Goal: Information Seeking & Learning: Check status

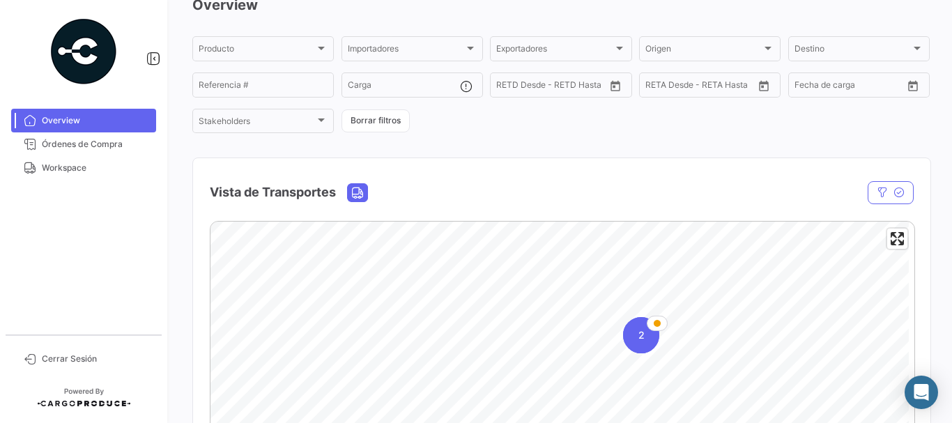
scroll to position [139, 0]
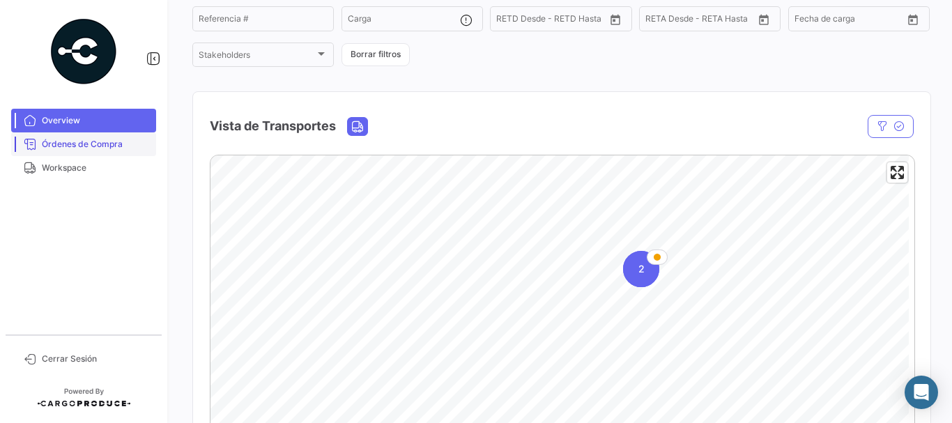
click at [110, 145] on span "Órdenes de Compra" at bounding box center [96, 144] width 109 height 13
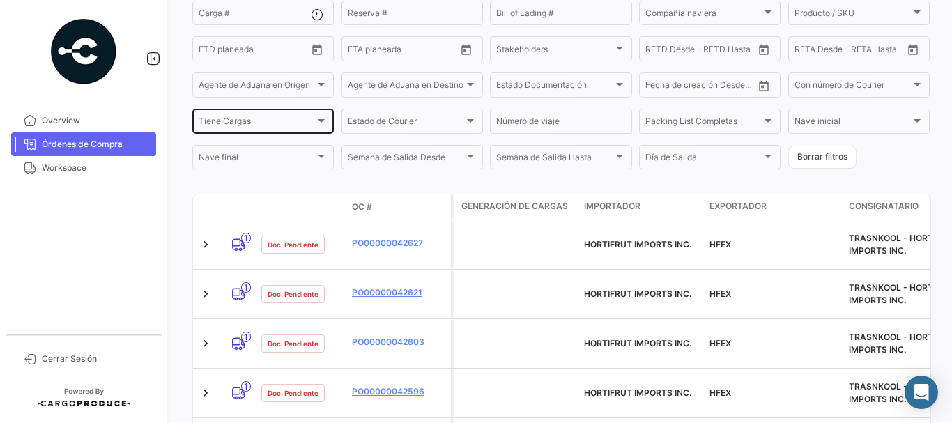
scroll to position [279, 0]
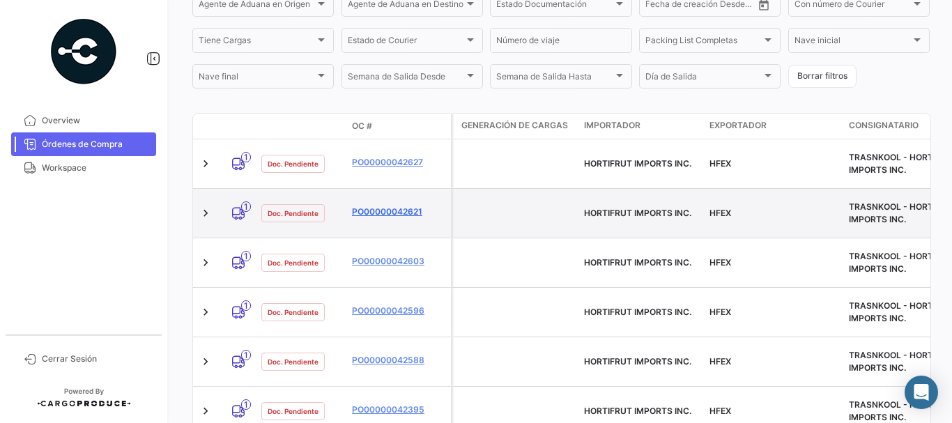
click at [395, 206] on link "PO00000042621" at bounding box center [398, 212] width 93 height 13
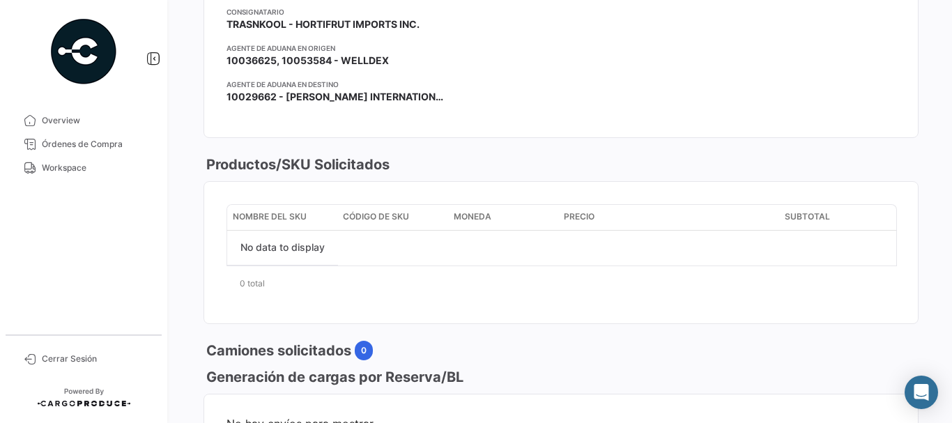
scroll to position [279, 0]
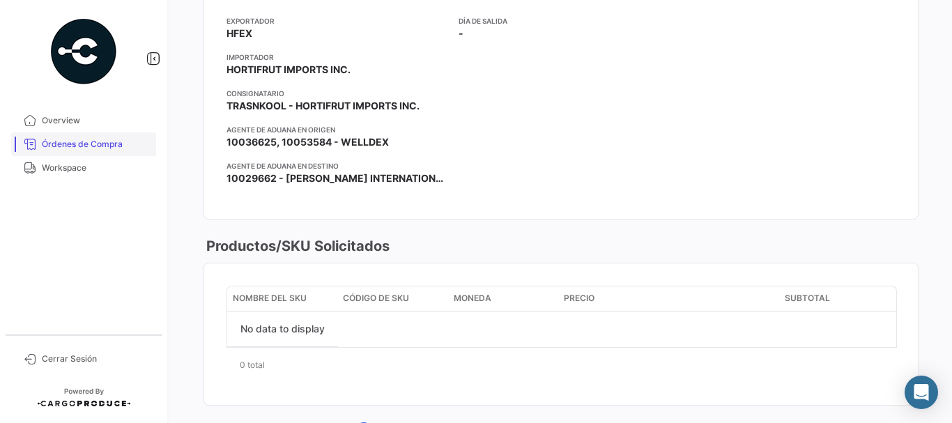
click at [95, 145] on span "Órdenes de Compra" at bounding box center [96, 144] width 109 height 13
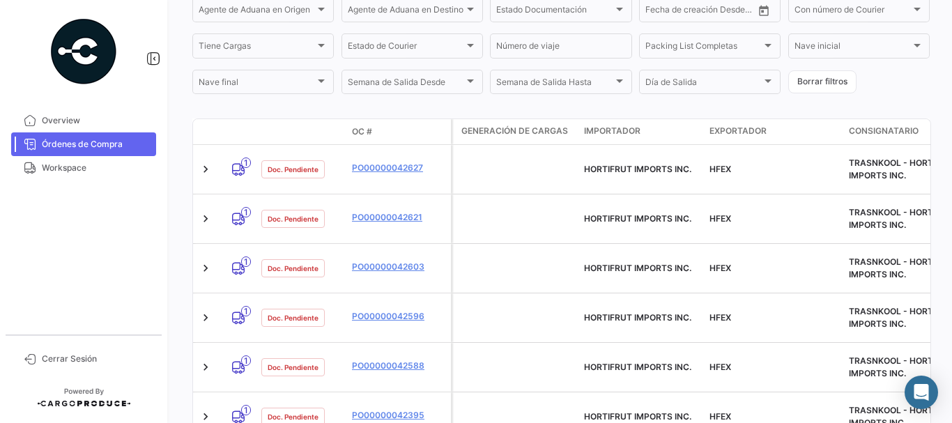
scroll to position [279, 0]
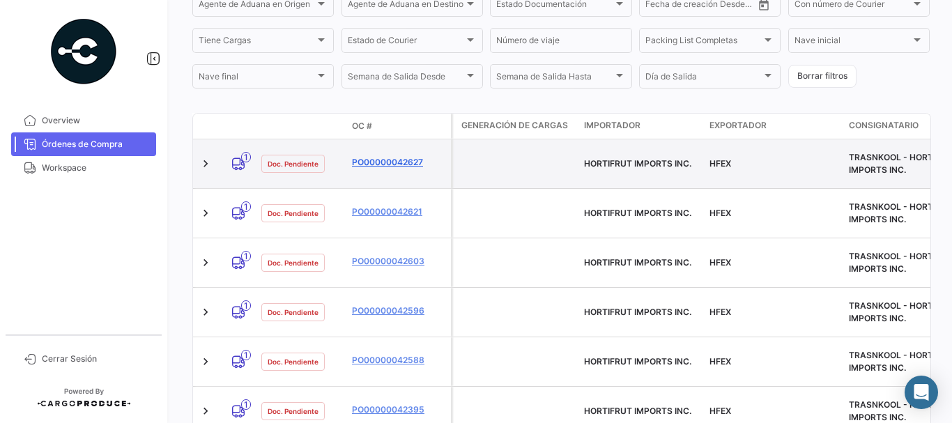
click at [388, 158] on link "PO00000042627" at bounding box center [398, 162] width 93 height 13
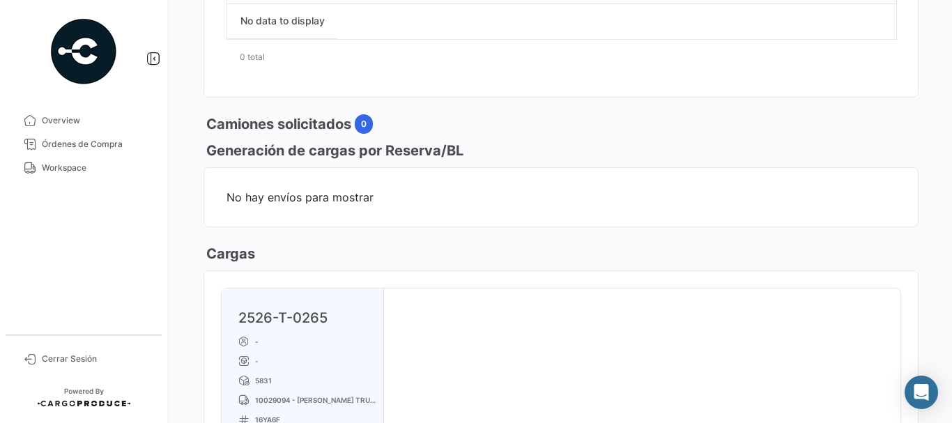
scroll to position [697, 0]
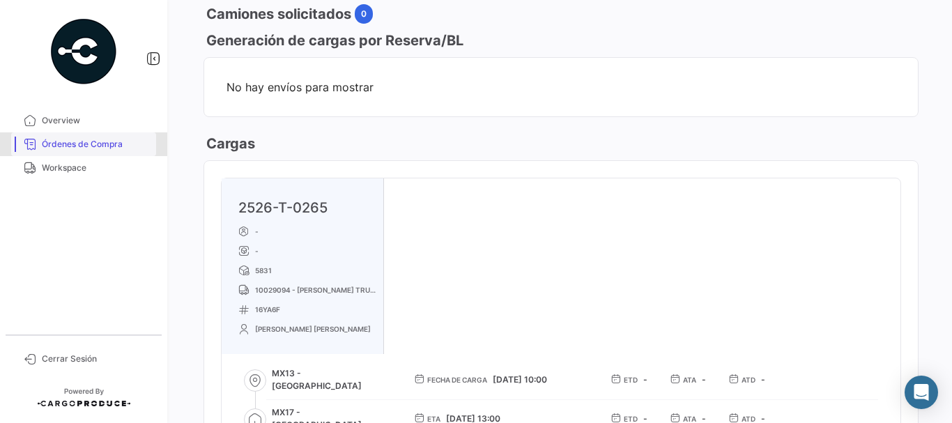
click at [111, 145] on span "Órdenes de Compra" at bounding box center [96, 144] width 109 height 13
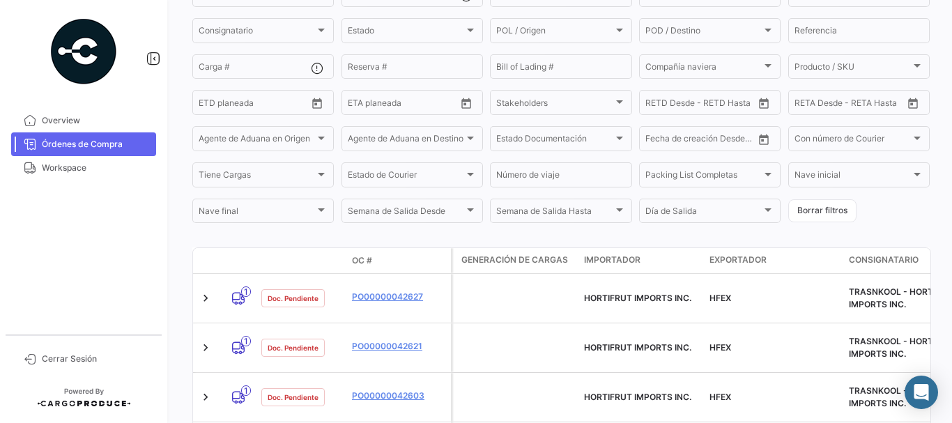
scroll to position [279, 0]
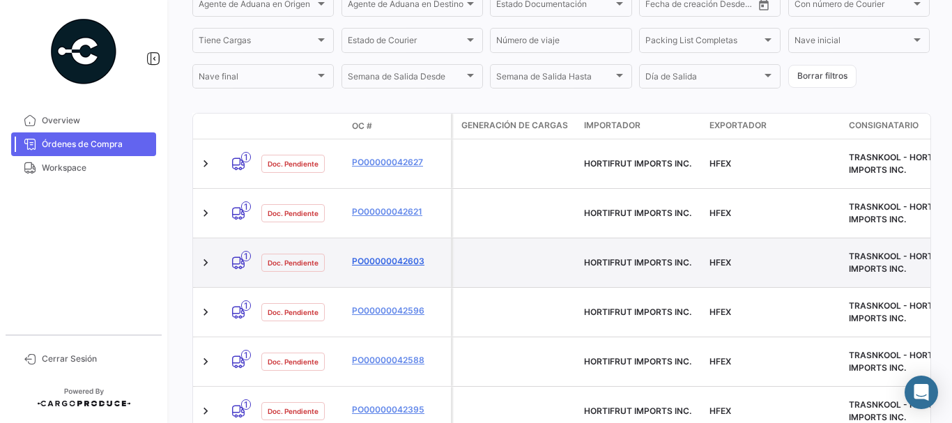
click at [382, 255] on link "PO00000042603" at bounding box center [398, 261] width 93 height 13
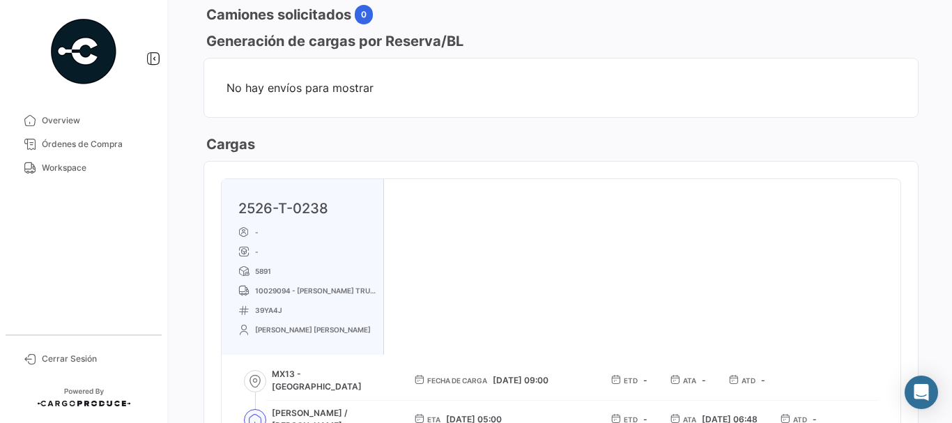
scroll to position [697, 0]
click at [494, 247] on div "2526-T-0238 - - 5891 10029094 - [PERSON_NAME] TRUCKING 39YA4J [PERSON_NAME] [PE…" at bounding box center [561, 331] width 679 height 307
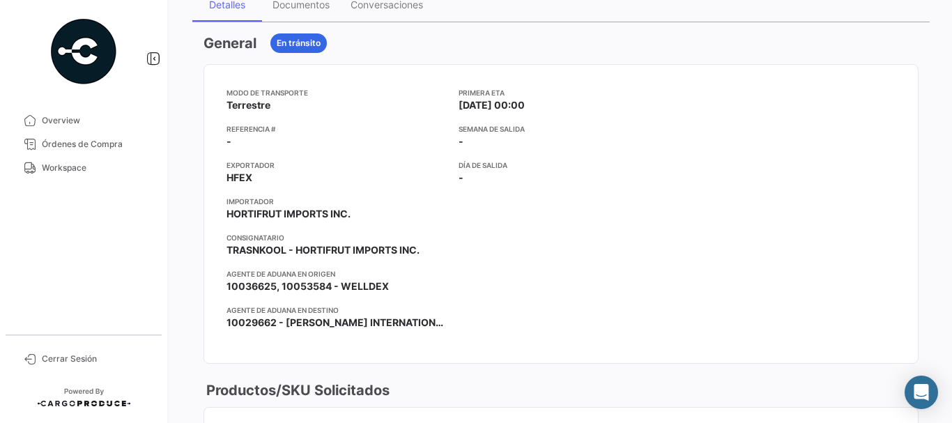
scroll to position [133, 0]
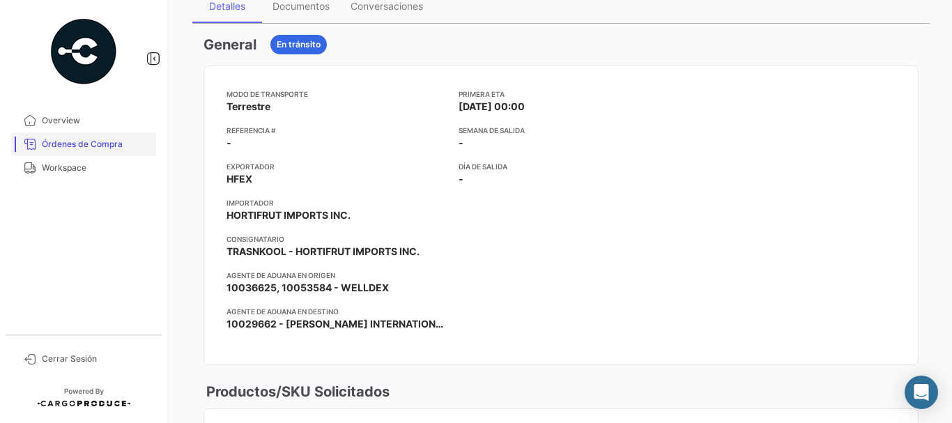
click at [99, 140] on span "Órdenes de Compra" at bounding box center [96, 144] width 109 height 13
